Goal: Task Accomplishment & Management: Manage account settings

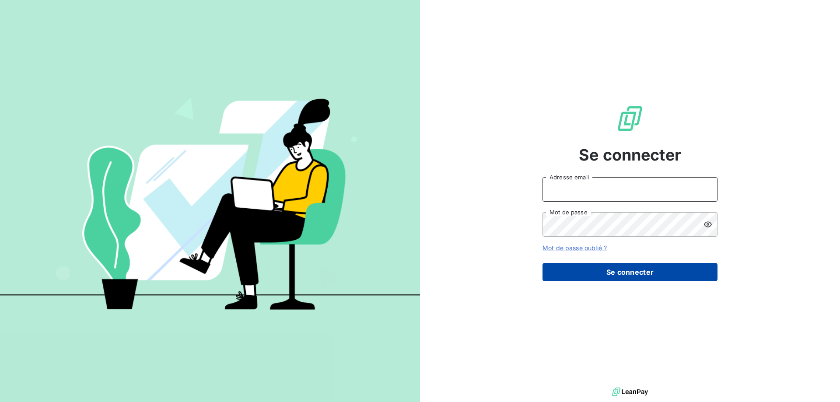
type input "[EMAIL_ADDRESS][DOMAIN_NAME]"
click at [609, 268] on button "Se connecter" at bounding box center [630, 272] width 175 height 18
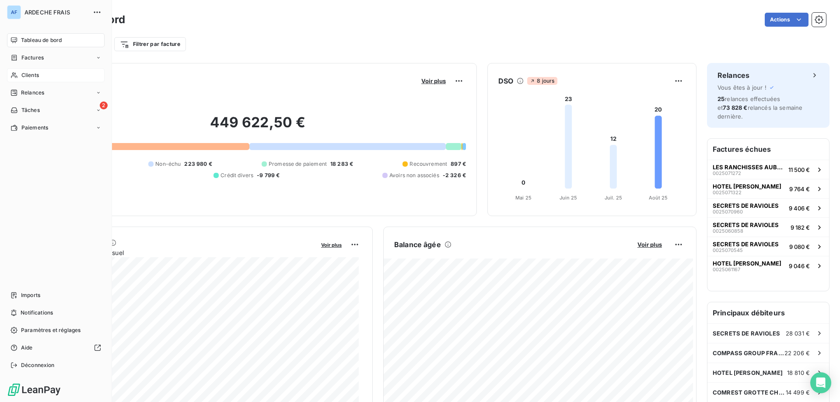
click at [30, 69] on div "Clients" at bounding box center [56, 75] width 98 height 14
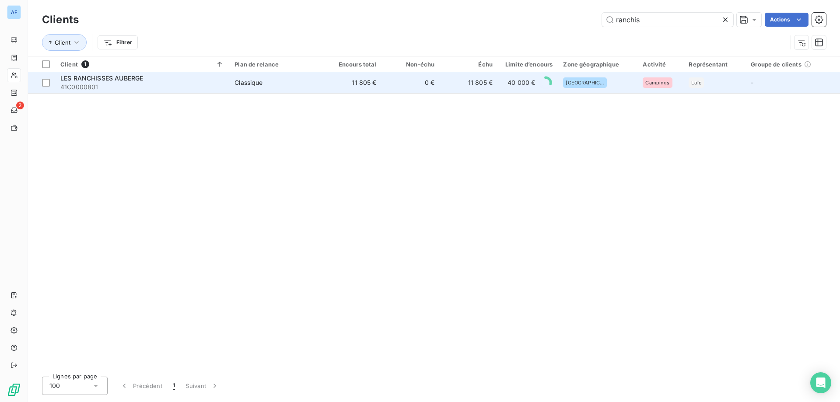
type input "ranchis"
click at [378, 87] on td "11 805 €" at bounding box center [353, 82] width 58 height 21
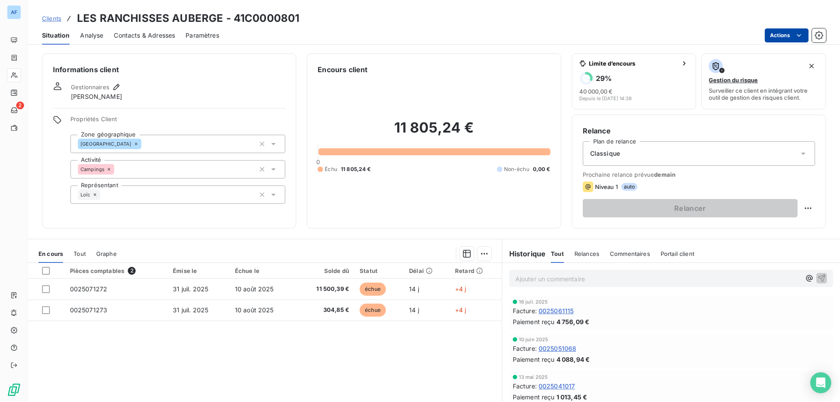
click at [788, 32] on html "AF 2 Clients LES RANCHISSES AUBERGE - 41C0000801 Situation Analyse Contacts & A…" at bounding box center [420, 201] width 840 height 402
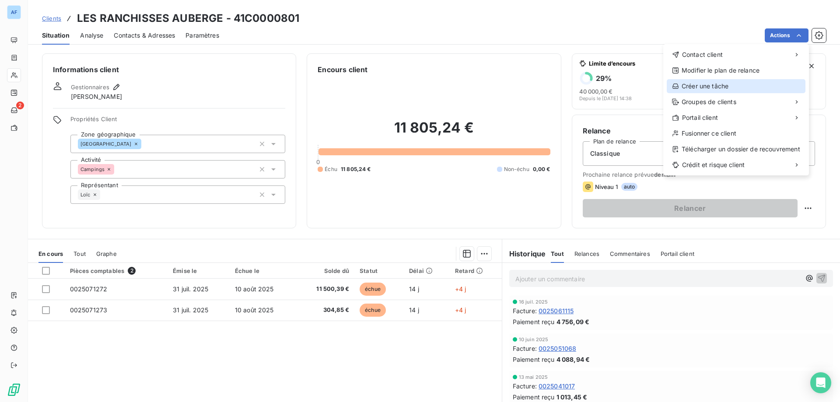
click at [706, 88] on div "Créer une tâche" at bounding box center [736, 86] width 139 height 14
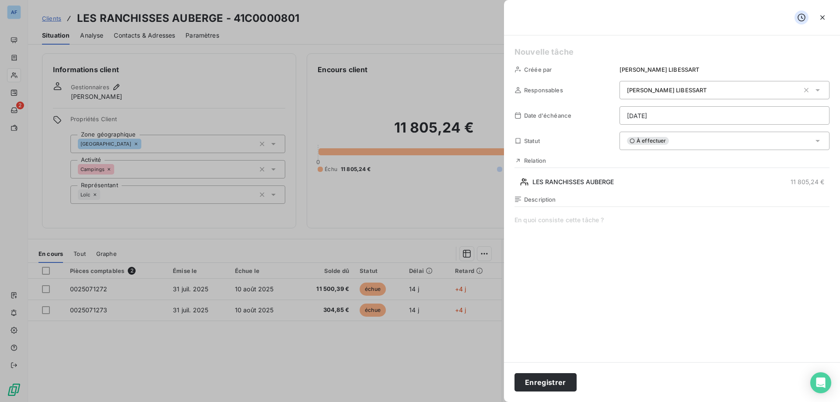
click at [673, 123] on html "AF 2 Clients LES RANCHISSES AUBERGE - 41C0000801 Situation Analyse Contacts & A…" at bounding box center [420, 201] width 840 height 402
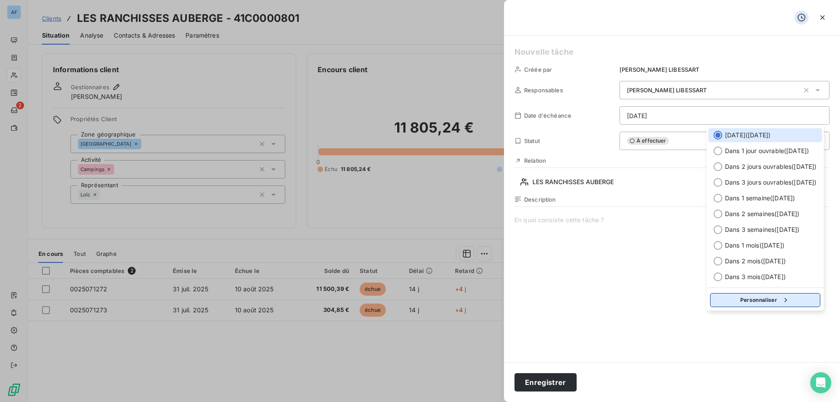
click at [764, 304] on button "Personnaliser" at bounding box center [765, 300] width 110 height 14
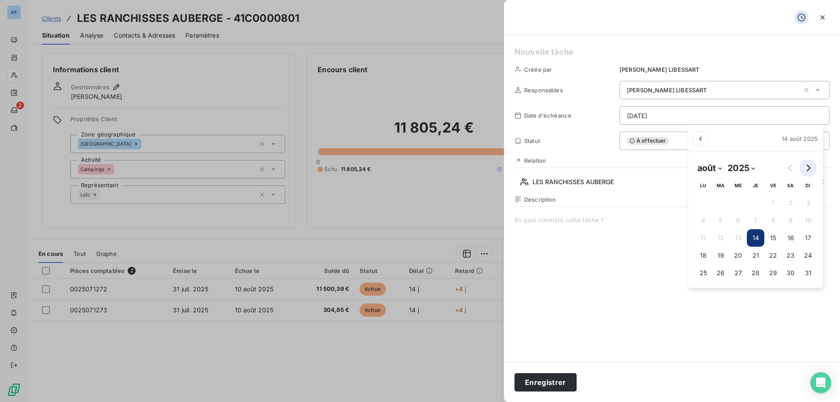
click at [810, 165] on icon "Go to next month" at bounding box center [808, 168] width 7 height 7
select select "9"
click at [702, 220] on button "6" at bounding box center [703, 221] width 18 height 18
type input "[DATE]"
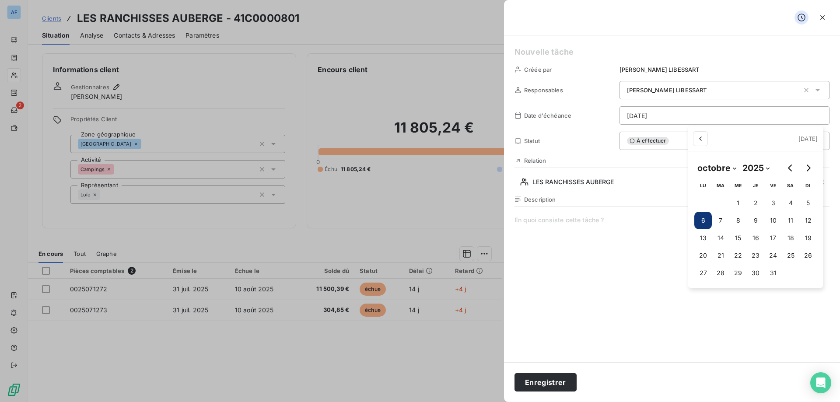
click at [648, 146] on html "AF 2 Clients LES RANCHISSES AUBERGE - 41C0000801 Situation Analyse Contacts & A…" at bounding box center [420, 201] width 840 height 402
click at [648, 146] on div "À effectuer" at bounding box center [725, 141] width 210 height 18
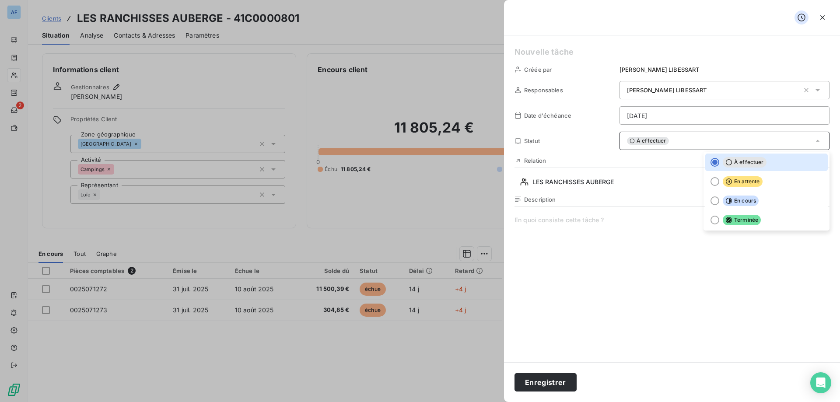
click at [619, 229] on span at bounding box center [672, 300] width 315 height 168
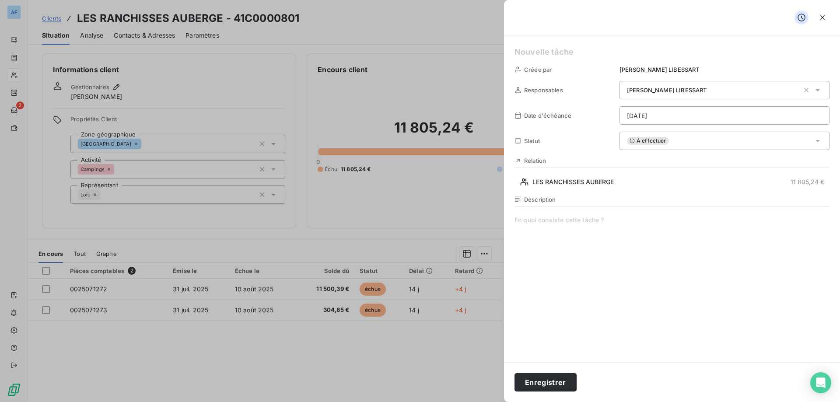
click at [658, 137] on span "À effectuer" at bounding box center [648, 141] width 42 height 8
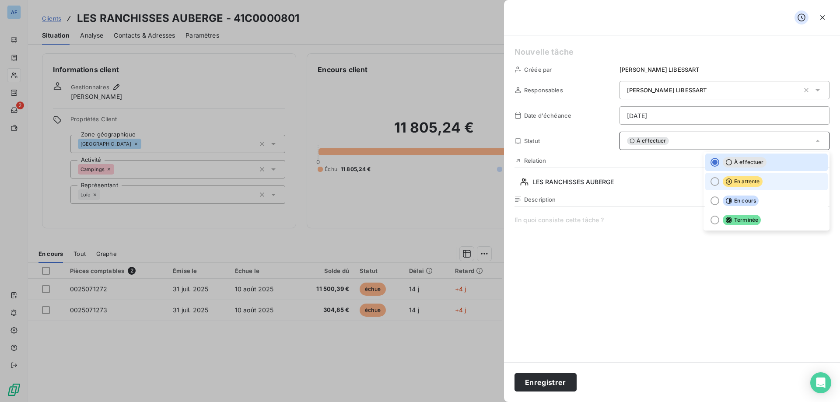
click at [726, 179] on icon at bounding box center [729, 181] width 7 height 7
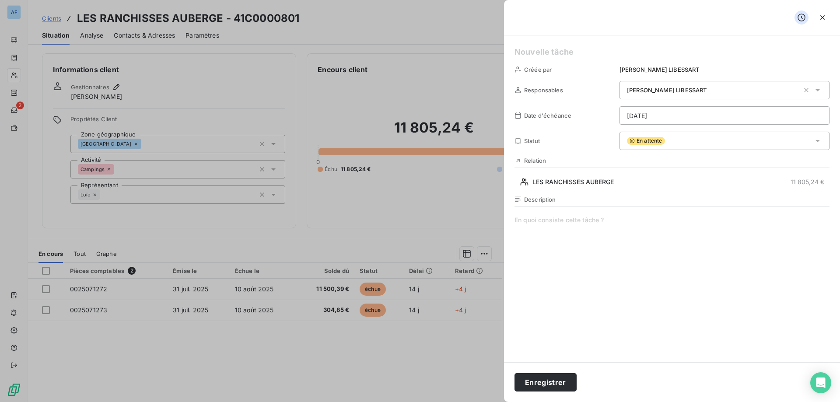
click at [643, 220] on span at bounding box center [672, 300] width 315 height 168
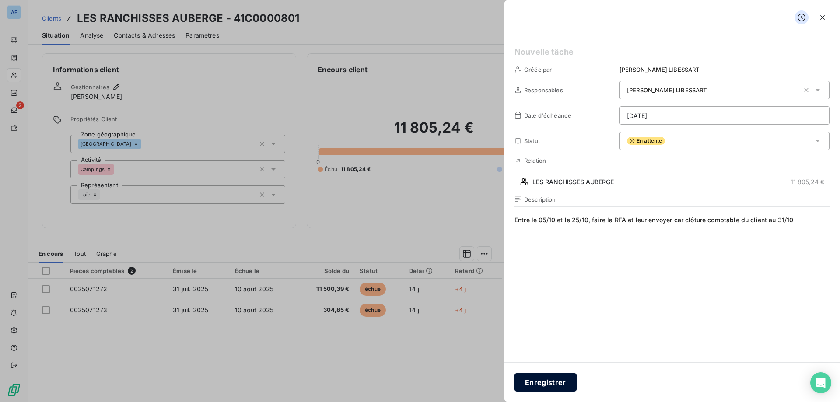
click at [550, 381] on button "Enregistrer" at bounding box center [546, 382] width 62 height 18
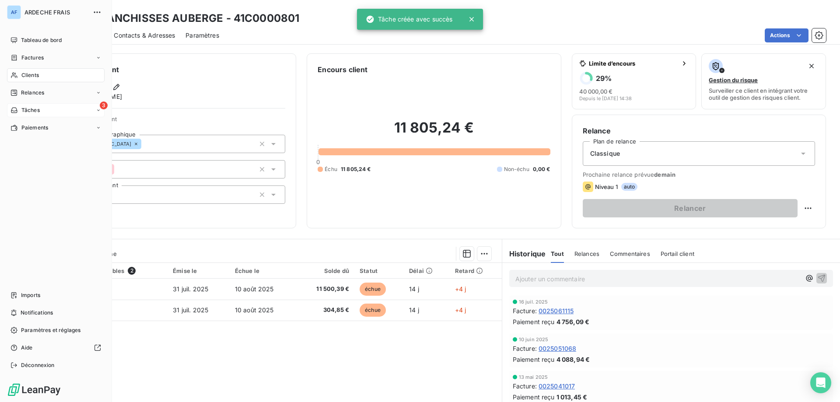
click at [11, 110] on icon at bounding box center [14, 110] width 7 height 7
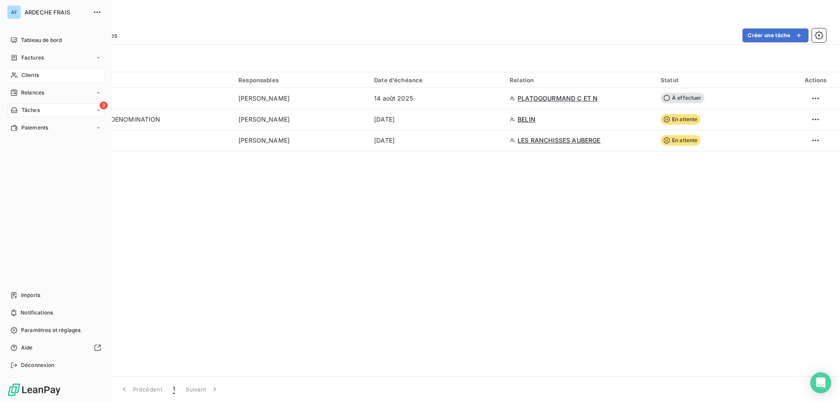
click at [28, 71] on div "Clients" at bounding box center [56, 75] width 98 height 14
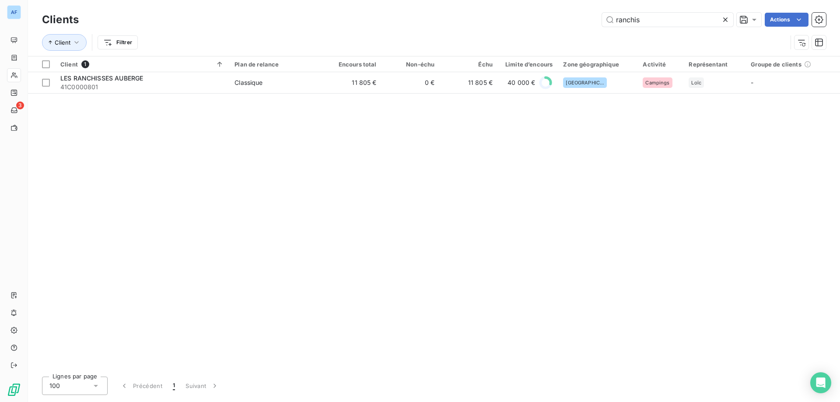
click at [725, 19] on icon at bounding box center [725, 20] width 4 height 4
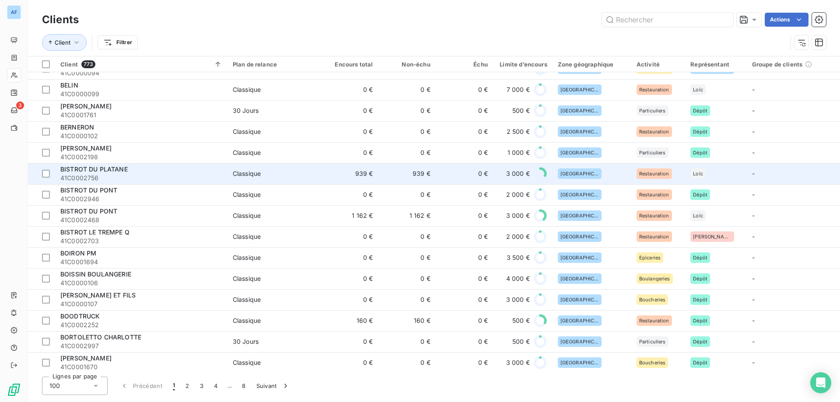
scroll to position [1575, 0]
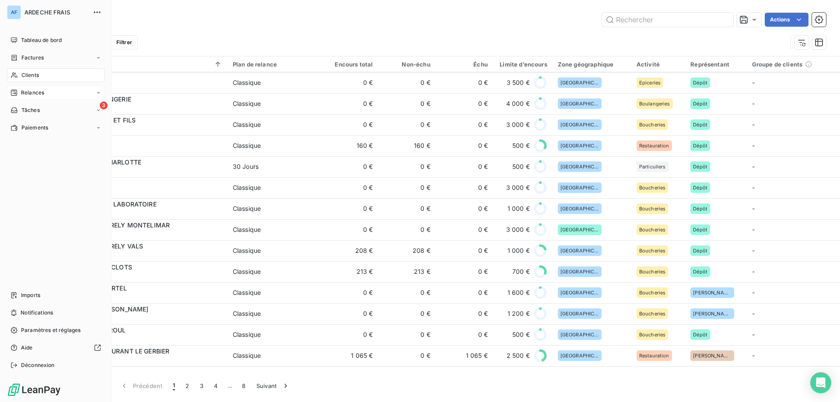
click at [23, 95] on span "Relances" at bounding box center [32, 93] width 23 height 8
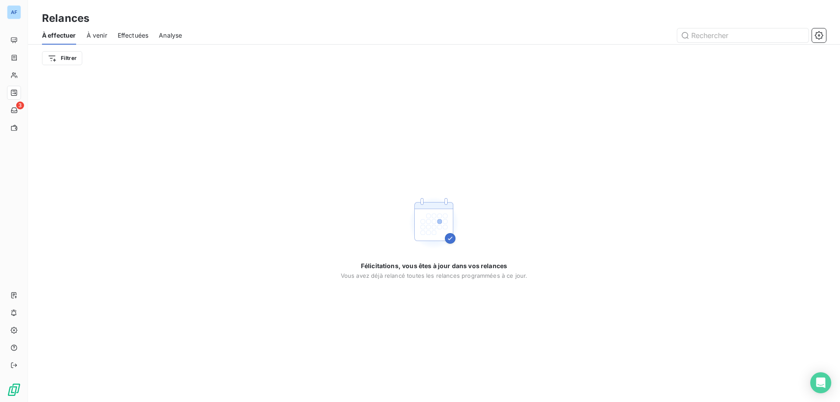
click at [97, 35] on span "À venir" at bounding box center [97, 35] width 21 height 9
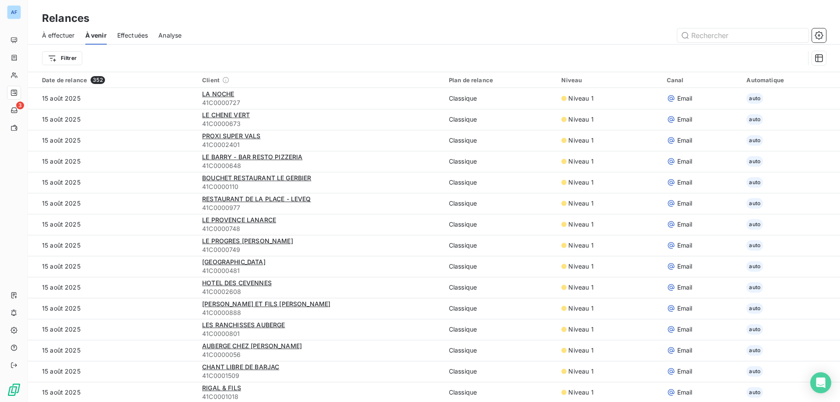
click at [60, 36] on span "À effectuer" at bounding box center [58, 35] width 33 height 9
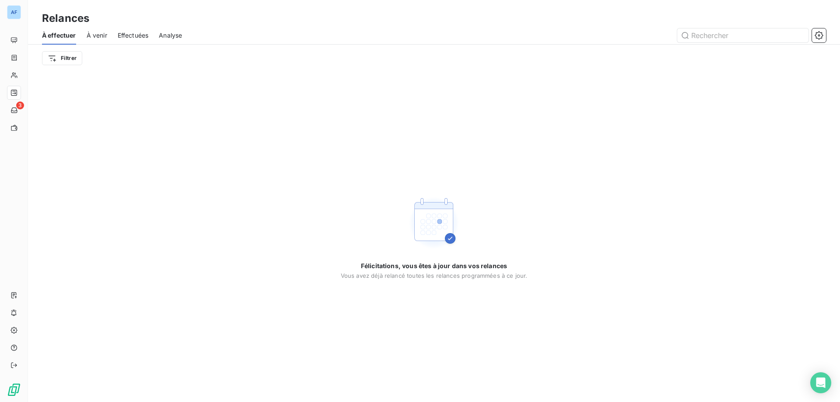
click at [97, 33] on span "À venir" at bounding box center [97, 35] width 21 height 9
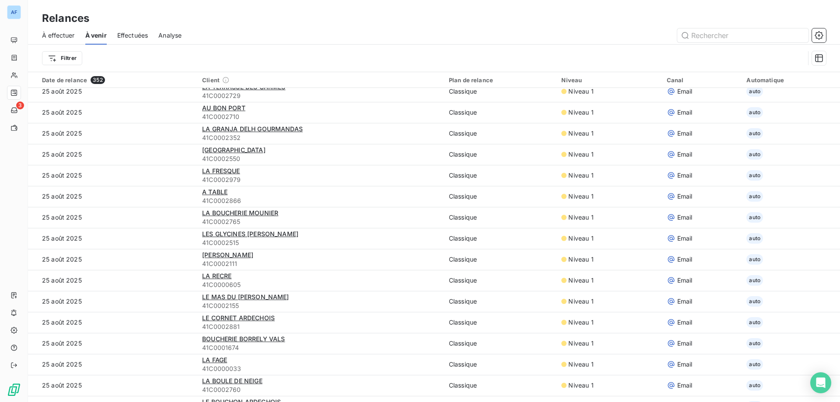
scroll to position [1787, 0]
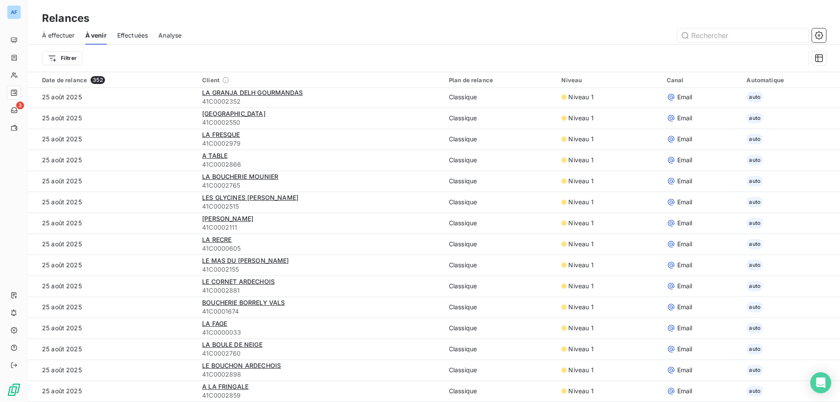
click at [47, 38] on span "À effectuer" at bounding box center [58, 35] width 33 height 9
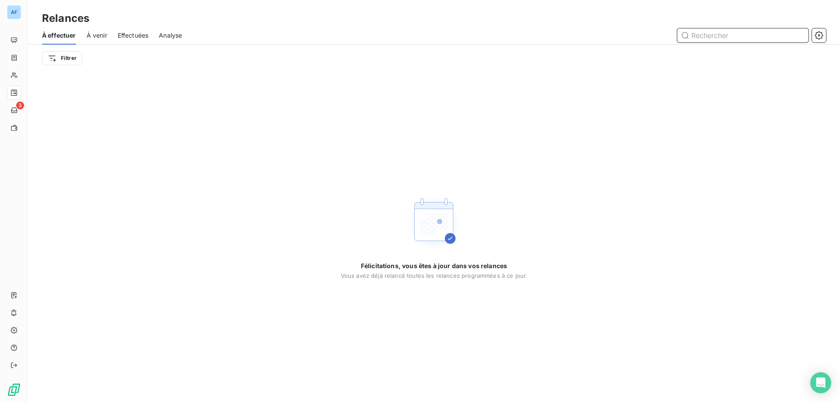
click at [103, 31] on span "À venir" at bounding box center [97, 35] width 21 height 9
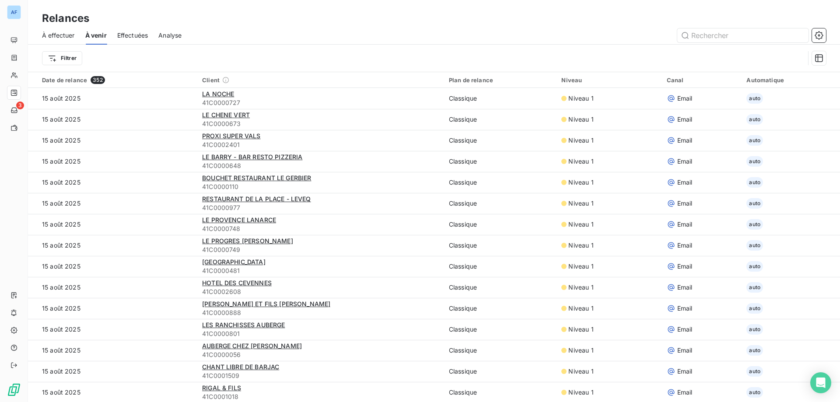
click at [176, 38] on span "Analyse" at bounding box center [169, 35] width 23 height 9
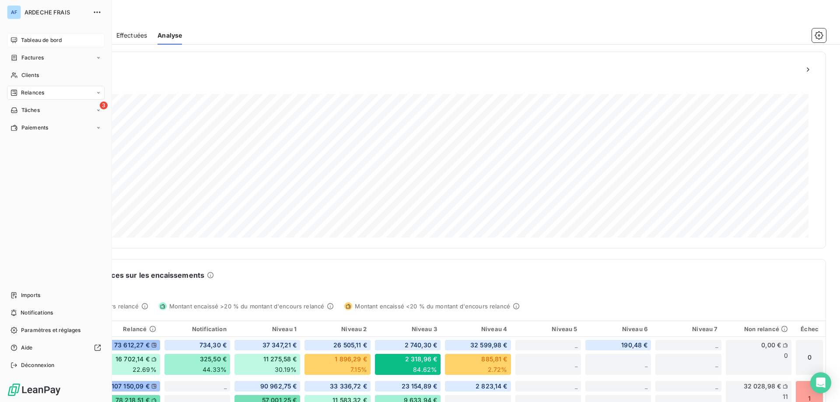
click at [38, 40] on span "Tableau de bord" at bounding box center [41, 40] width 41 height 8
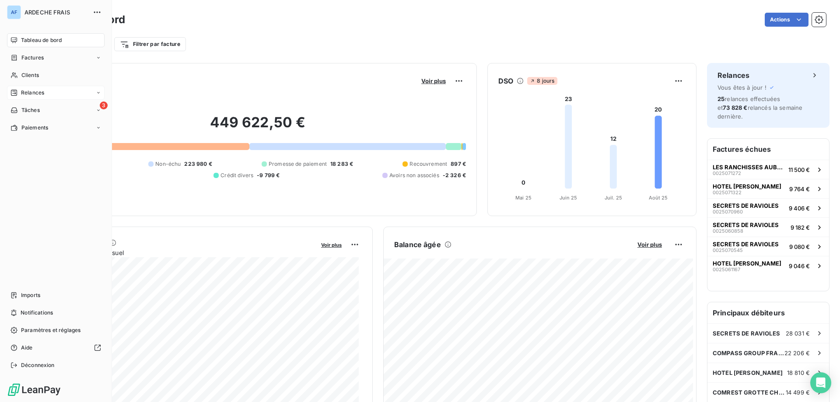
click at [52, 39] on span "Tableau de bord" at bounding box center [41, 40] width 41 height 8
click at [21, 75] on span "Clients" at bounding box center [30, 75] width 18 height 8
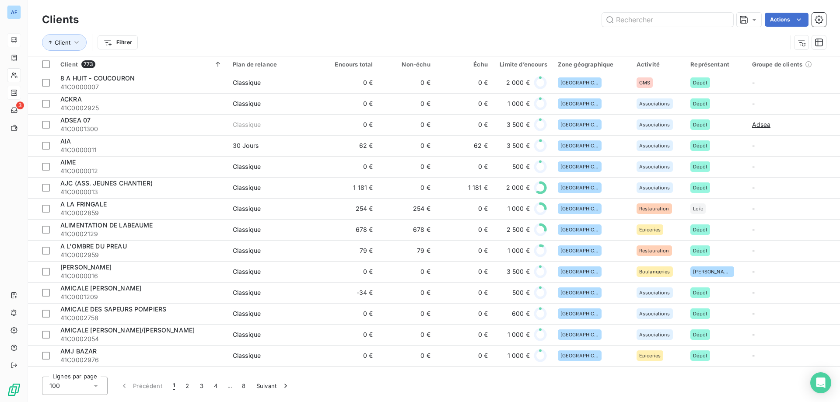
click at [92, 385] on icon at bounding box center [95, 386] width 9 height 9
click at [76, 348] on li "50" at bounding box center [75, 352] width 66 height 16
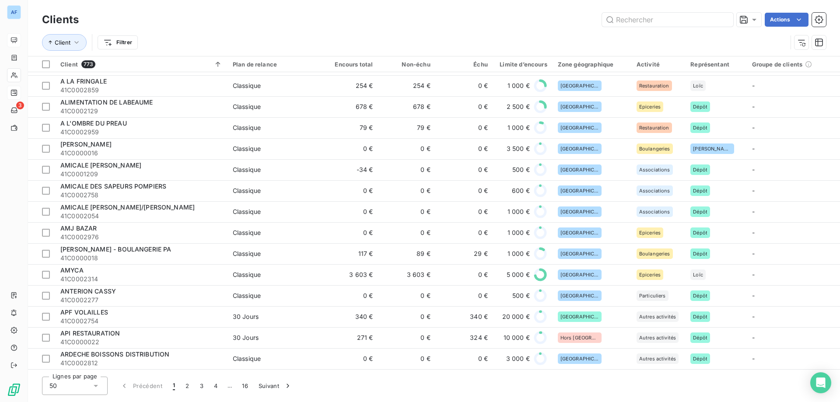
scroll to position [753, 0]
